Goal: Task Accomplishment & Management: Manage account settings

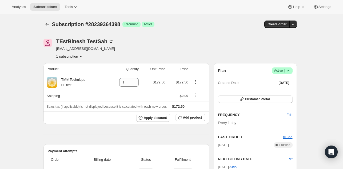
scroll to position [108, 0]
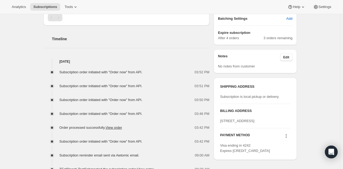
scroll to position [187, 0]
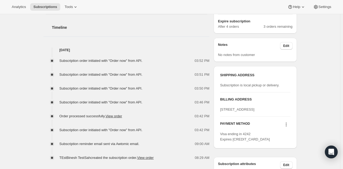
click at [109, 60] on span "Subscription order initiated with "Order now" from API." at bounding box center [100, 61] width 83 height 4
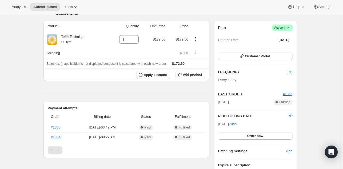
scroll to position [42, 0]
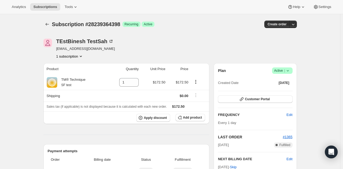
scroll to position [0, 0]
click at [290, 114] on span "Edit" at bounding box center [289, 114] width 6 height 5
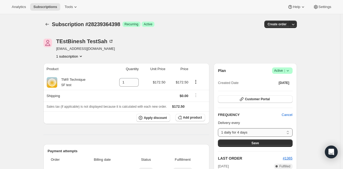
click at [256, 132] on select "1 daily for 4 days Custom..." at bounding box center [255, 132] width 74 height 9
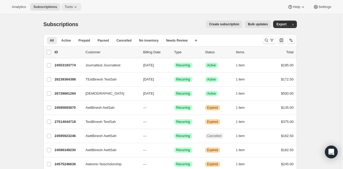
click at [73, 10] on button "Tools" at bounding box center [71, 6] width 20 height 7
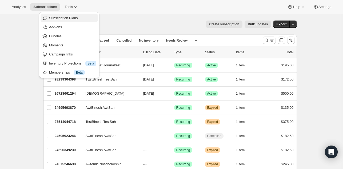
click at [70, 16] on span "Subscription Plans" at bounding box center [63, 18] width 29 height 4
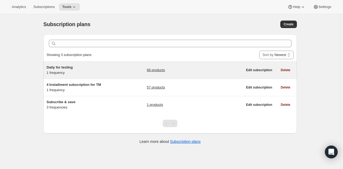
click at [65, 70] on div "Daily for testing 1 frequency" at bounding box center [80, 70] width 67 height 11
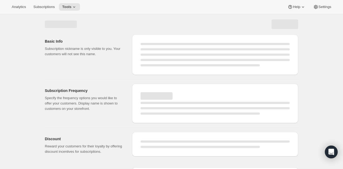
select select "WEEK"
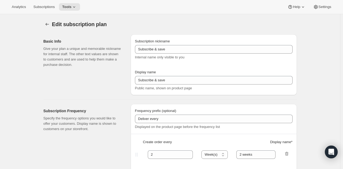
type input "Daily for testing"
type input "4 Installment payments"
type input "Billed every"
type input "1"
select select "DAY"
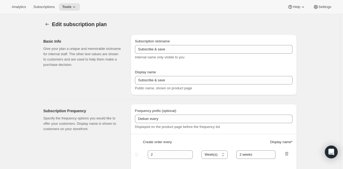
type input "1 daily for 4 days"
type input "Cancel subs anytime"
checkbox input "true"
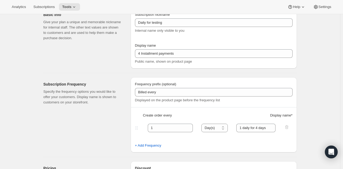
scroll to position [23, 0]
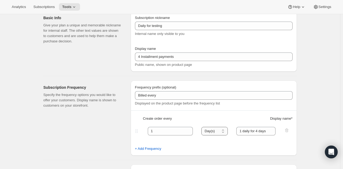
click at [222, 130] on select "Day(s) Week(s) Month(s) Year(s)" at bounding box center [214, 131] width 26 height 9
select select "MONTH"
click at [203, 127] on select "Day(s) Week(s) Month(s) Year(s)" at bounding box center [214, 131] width 26 height 9
click at [249, 132] on input "1 daily for 4 days" at bounding box center [255, 131] width 39 height 9
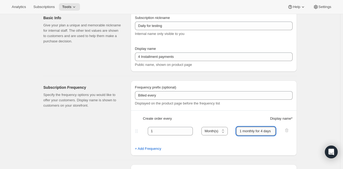
click at [269, 134] on input "1 monthly for 4 days" at bounding box center [255, 131] width 39 height 9
type input "1 monthly for 4 months"
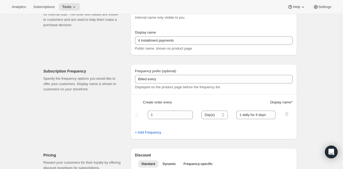
scroll to position [157, 0]
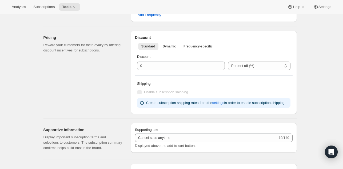
select select "MONTH"
type input "1 monthly for 4 months"
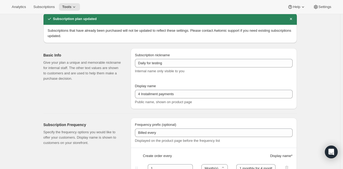
scroll to position [0, 0]
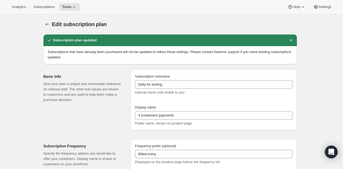
click at [46, 23] on icon "Subscription plans" at bounding box center [47, 24] width 5 height 5
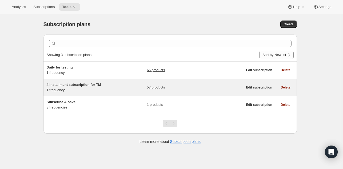
click at [95, 88] on div "4 Installment subscription for TM 1 frequency" at bounding box center [80, 87] width 67 height 11
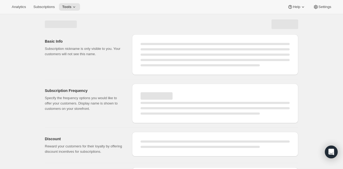
select select "WEEK"
select select "MONTH"
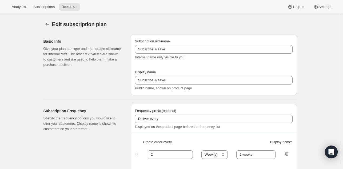
type input "4 Installment subscription for TM"
type input "4 Installment payments"
type input "Billed every"
type input "1"
select select "DAY"
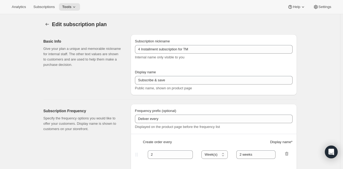
type input "1 month for 4 months"
checkbox input "true"
click at [49, 24] on icon "Subscription plans" at bounding box center [47, 24] width 5 height 5
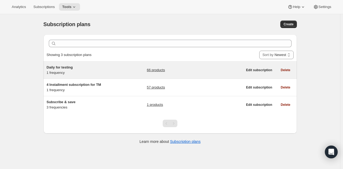
click at [63, 69] on span "Daily for testing" at bounding box center [60, 67] width 26 height 4
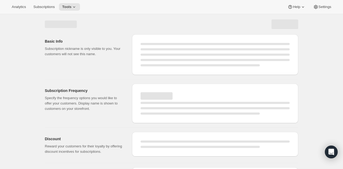
select select "WEEK"
select select "MONTH"
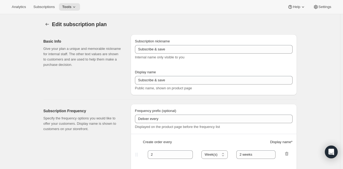
type input "Daily for testing"
type input "4 Installment payments"
type input "Billed every"
type input "1"
select select "MONTH"
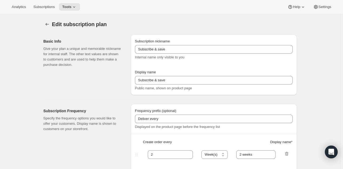
type input "1 monthly for 4 months"
type input "Cancel subs anytime"
checkbox input "true"
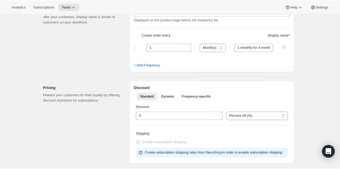
scroll to position [131, 0]
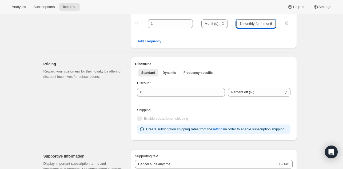
click at [255, 25] on input "1 monthly for 4 months" at bounding box center [255, 23] width 39 height 9
type input "1 month for 4 months"
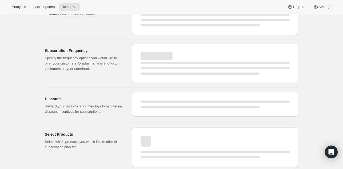
select select "MONTH"
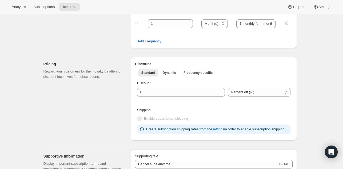
type input "1 month for 4 months"
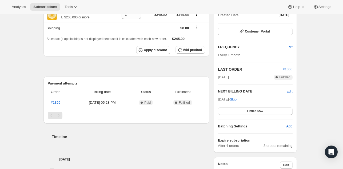
scroll to position [76, 0]
